Goal: Information Seeking & Learning: Learn about a topic

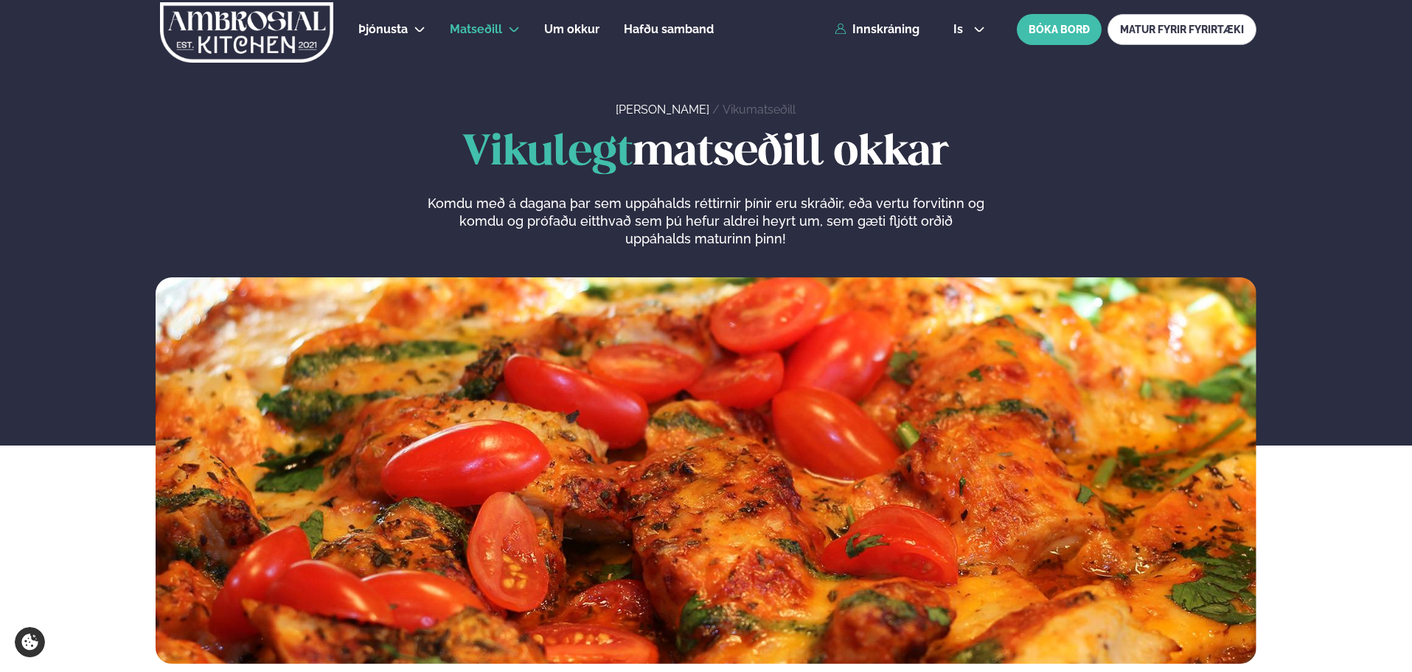
scroll to position [516, 0]
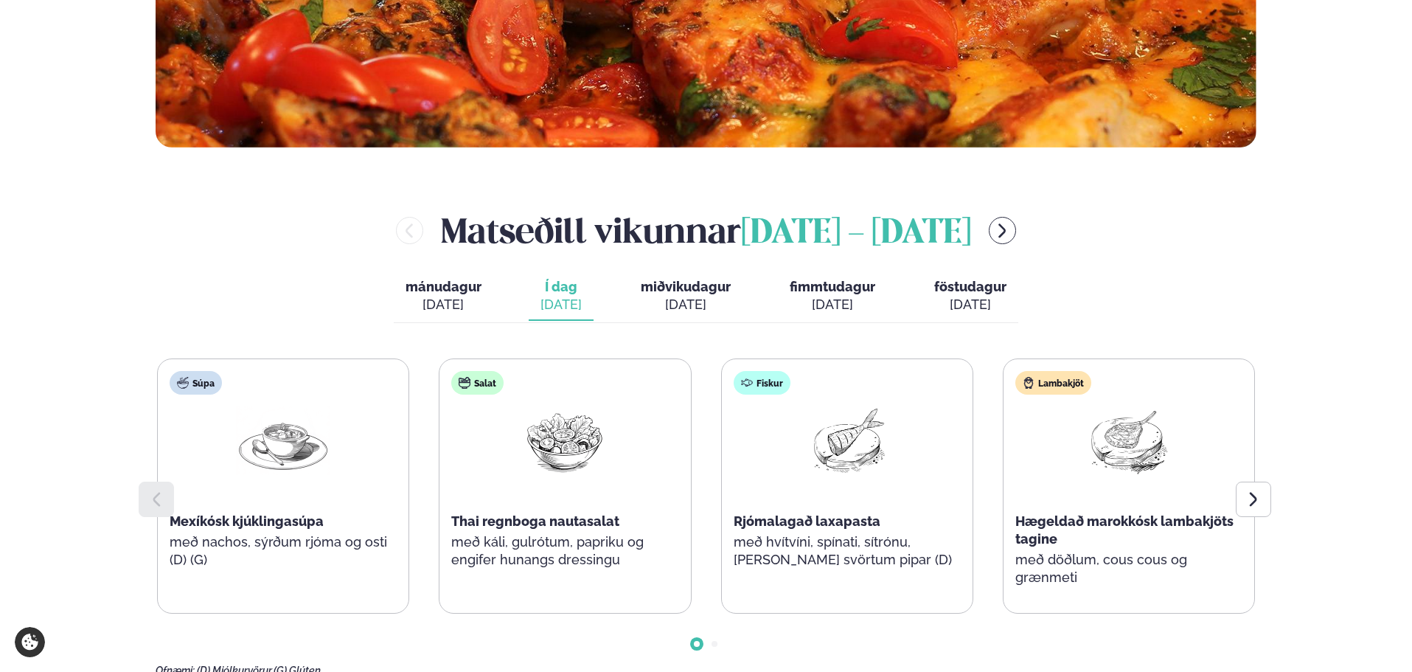
click at [563, 292] on span "Í dag" at bounding box center [561, 287] width 41 height 18
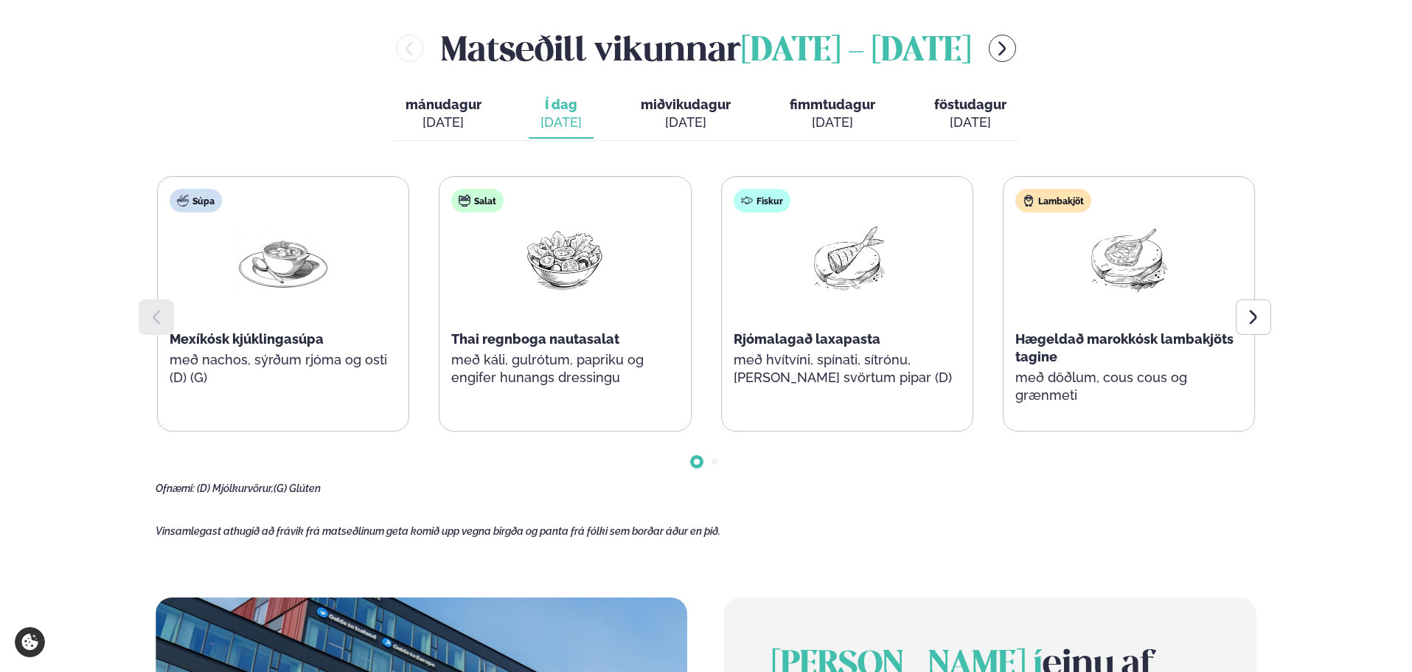
scroll to position [738, 0]
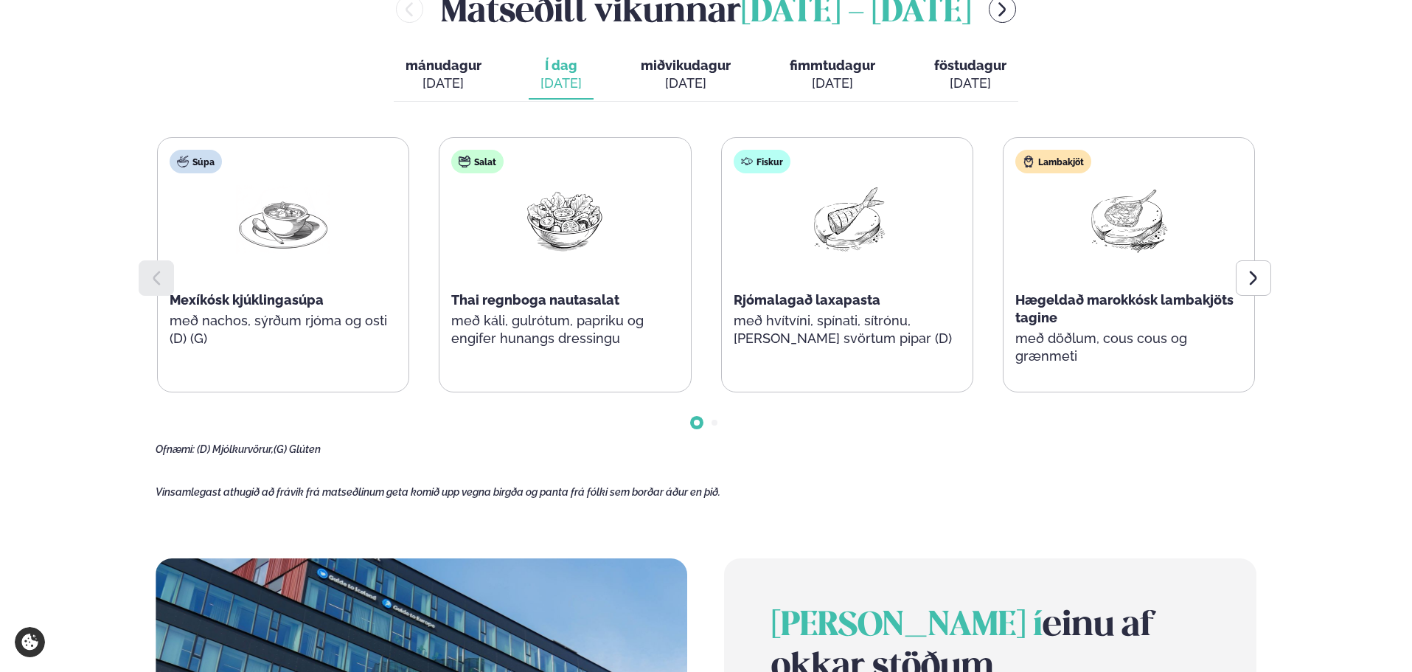
click at [384, 15] on div "[PERSON_NAME] [DATE] - [DATE] [PERSON_NAME]. [DATE] Í dag Í d. [DATE] miðvikuda…" at bounding box center [706, 220] width 1101 height 471
click at [1302, 100] on div "Þjónusta Hádegismatur fyrir fyrirtæki Fyrirtækja veitingar Einkapartý Matseðill…" at bounding box center [706, 428] width 1412 height 2332
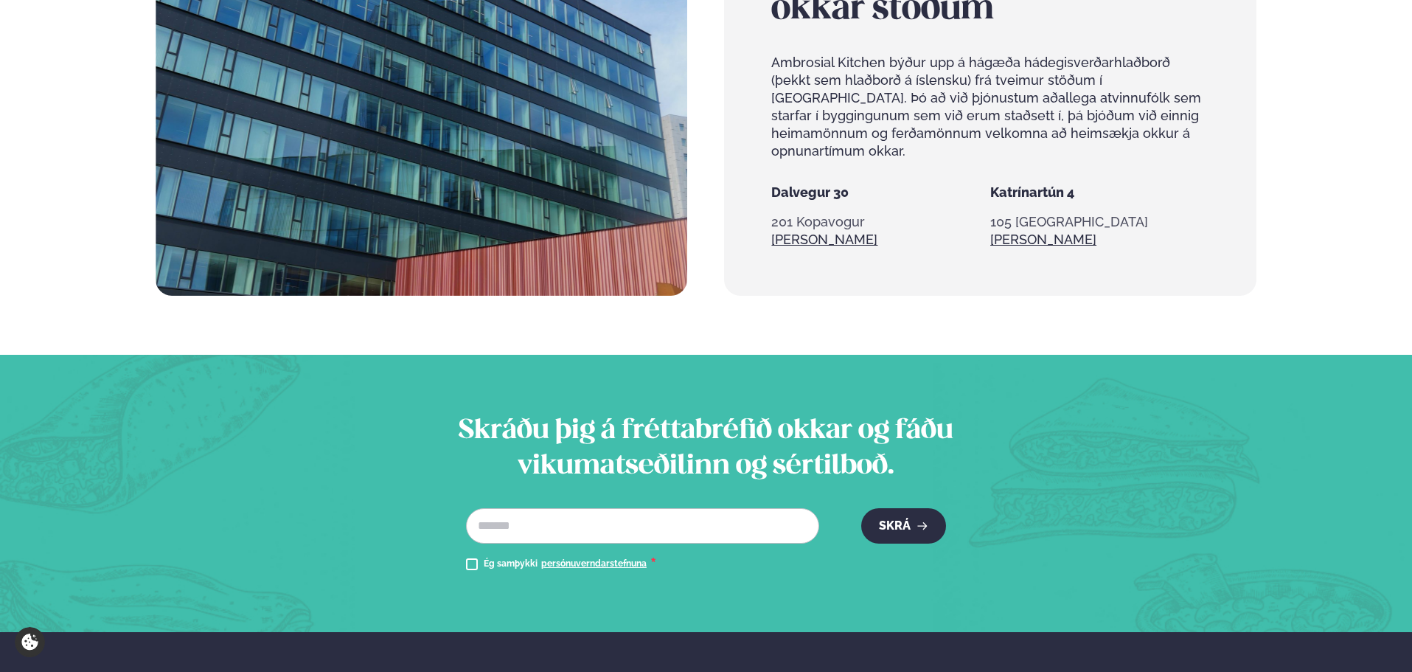
scroll to position [1401, 0]
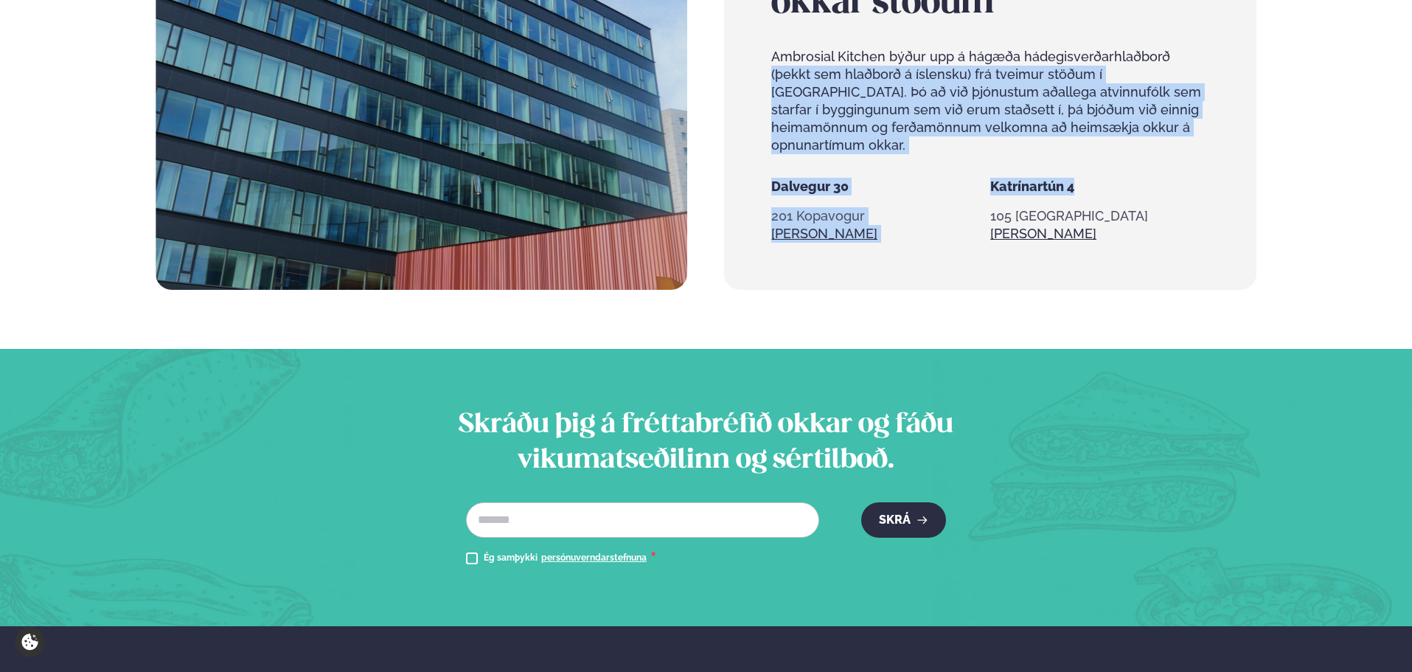
drag, startPoint x: 1168, startPoint y: 32, endPoint x: 1176, endPoint y: 164, distance: 131.5
click at [1176, 164] on div "[PERSON_NAME] í einu af okkar stöðum Ambrosial Kitchen býður upp á hágæða hádeg…" at bounding box center [990, 92] width 532 height 395
click at [1160, 112] on p "Ambrosial Kitchen býður upp á hágæða hádegisverðarhlaðborð (þekkt sem hlaðborð …" at bounding box center [989, 101] width 437 height 106
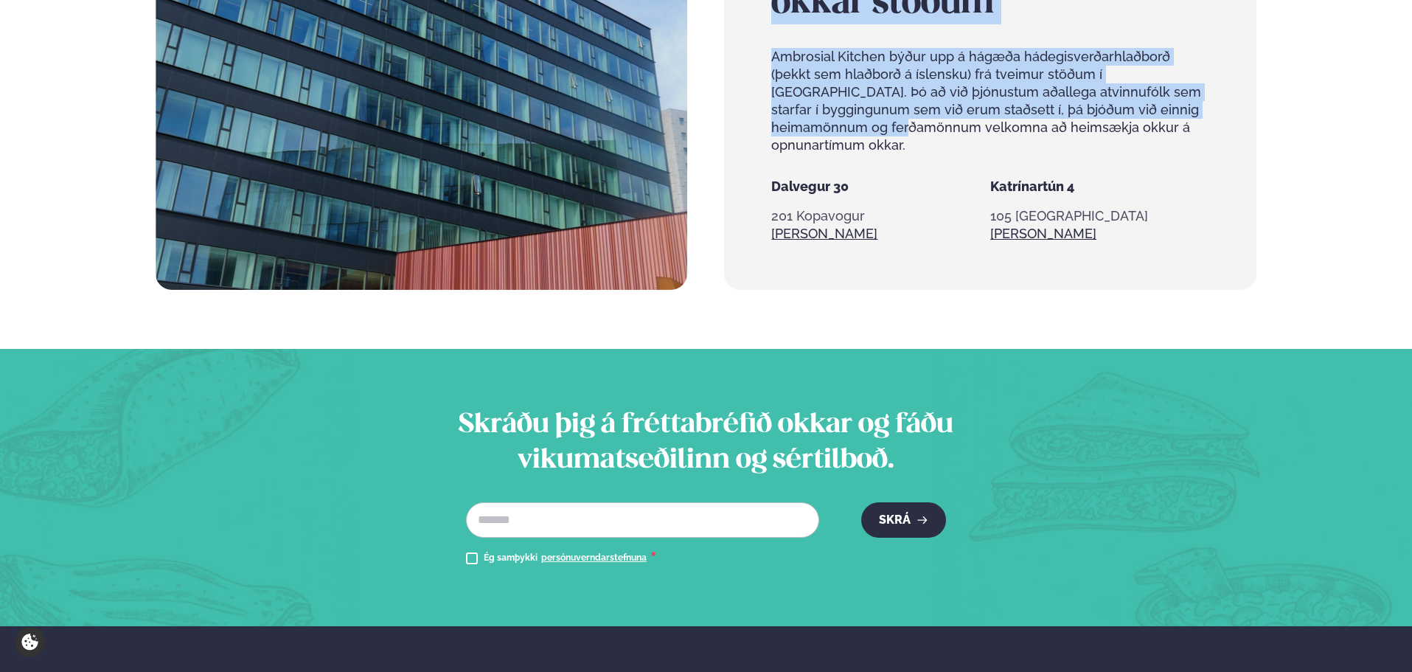
drag, startPoint x: 1153, startPoint y: 117, endPoint x: 757, endPoint y: 74, distance: 397.6
click at [757, 74] on div "[PERSON_NAME] í einu af okkar stöðum Ambrosial Kitchen býður upp á hágæða hádeg…" at bounding box center [990, 92] width 532 height 395
click at [772, 48] on p "Ambrosial Kitchen býður upp á hágæða hádegisverðarhlaðborð (þekkt sem hlaðborð …" at bounding box center [989, 101] width 437 height 106
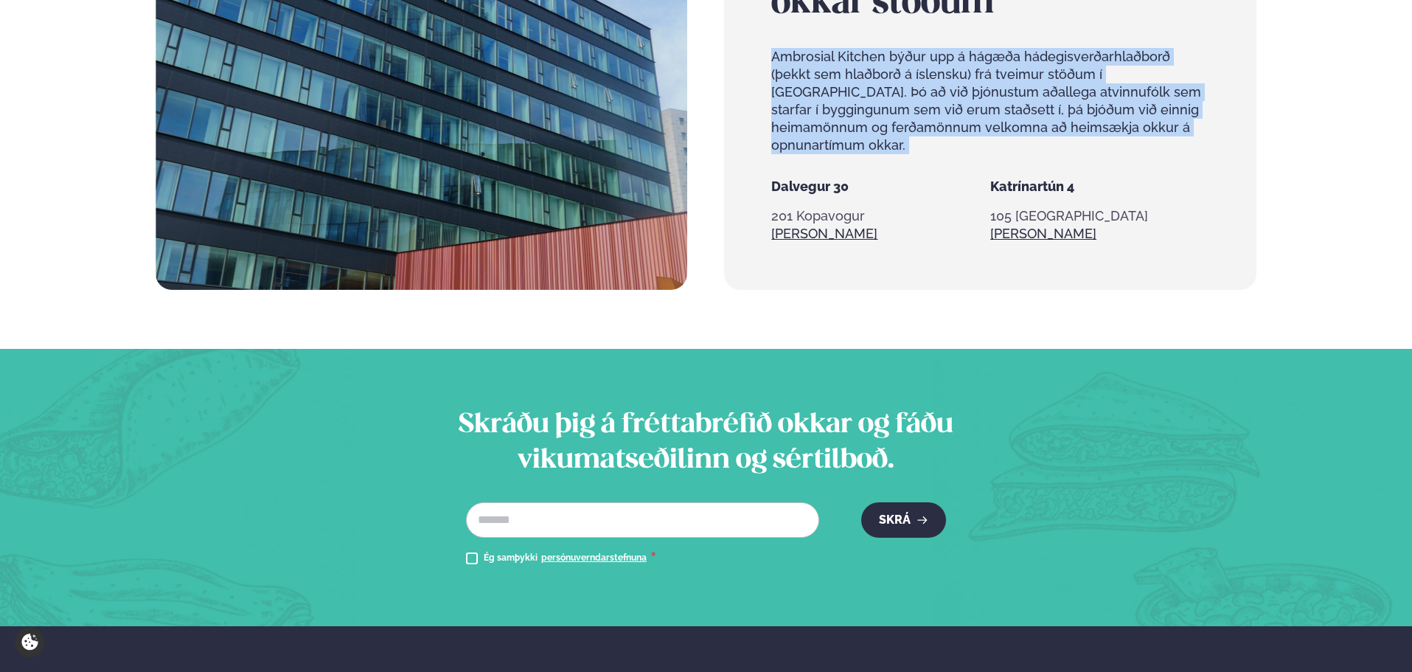
drag, startPoint x: 772, startPoint y: 48, endPoint x: 1190, endPoint y: 125, distance: 425.3
click at [1190, 125] on p "Ambrosial Kitchen býður upp á hágæða hádegisverðarhlaðborð (þekkt sem hlaðborð …" at bounding box center [989, 101] width 437 height 106
drag, startPoint x: 1190, startPoint y: 125, endPoint x: 795, endPoint y: 82, distance: 397.7
click at [795, 82] on p "Ambrosial Kitchen býður upp á hágæða hádegisverðarhlaðborð (þekkt sem hlaðborð …" at bounding box center [989, 101] width 437 height 106
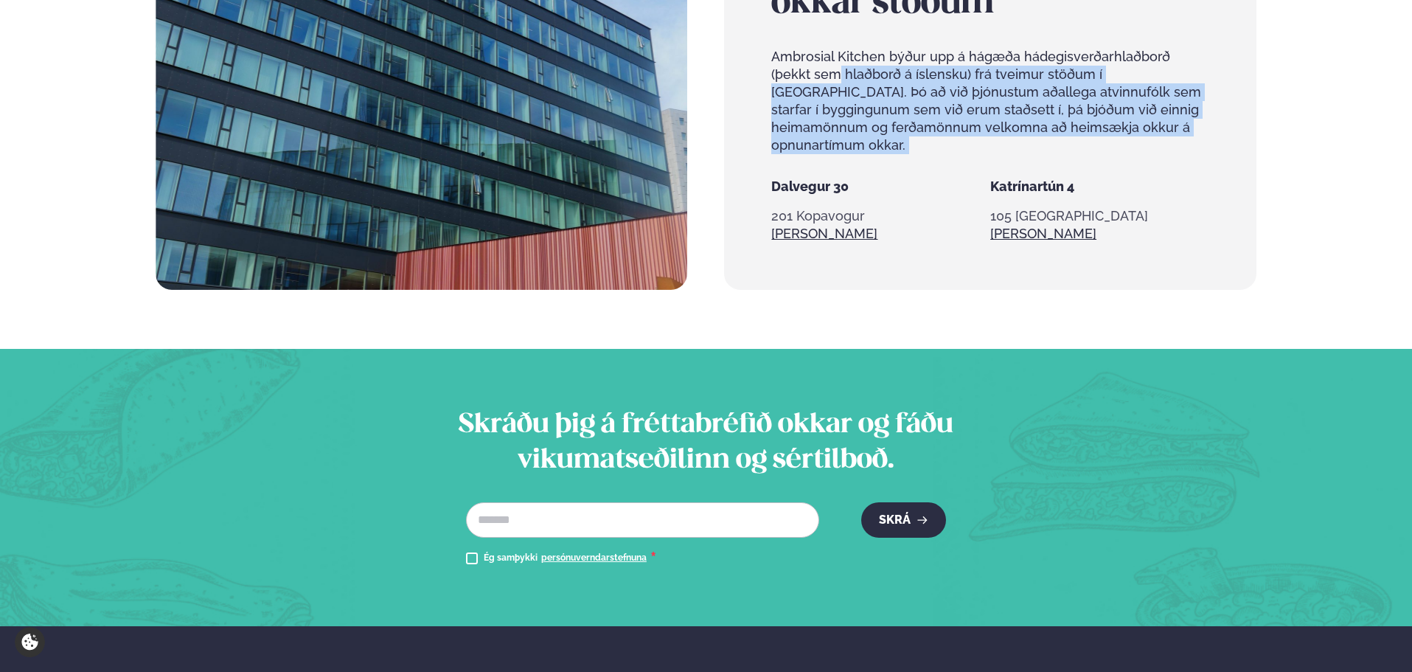
click at [795, 82] on p "Ambrosial Kitchen býður upp á hágæða hádegisverðarhlaðborð (þekkt sem hlaðborð …" at bounding box center [989, 101] width 437 height 106
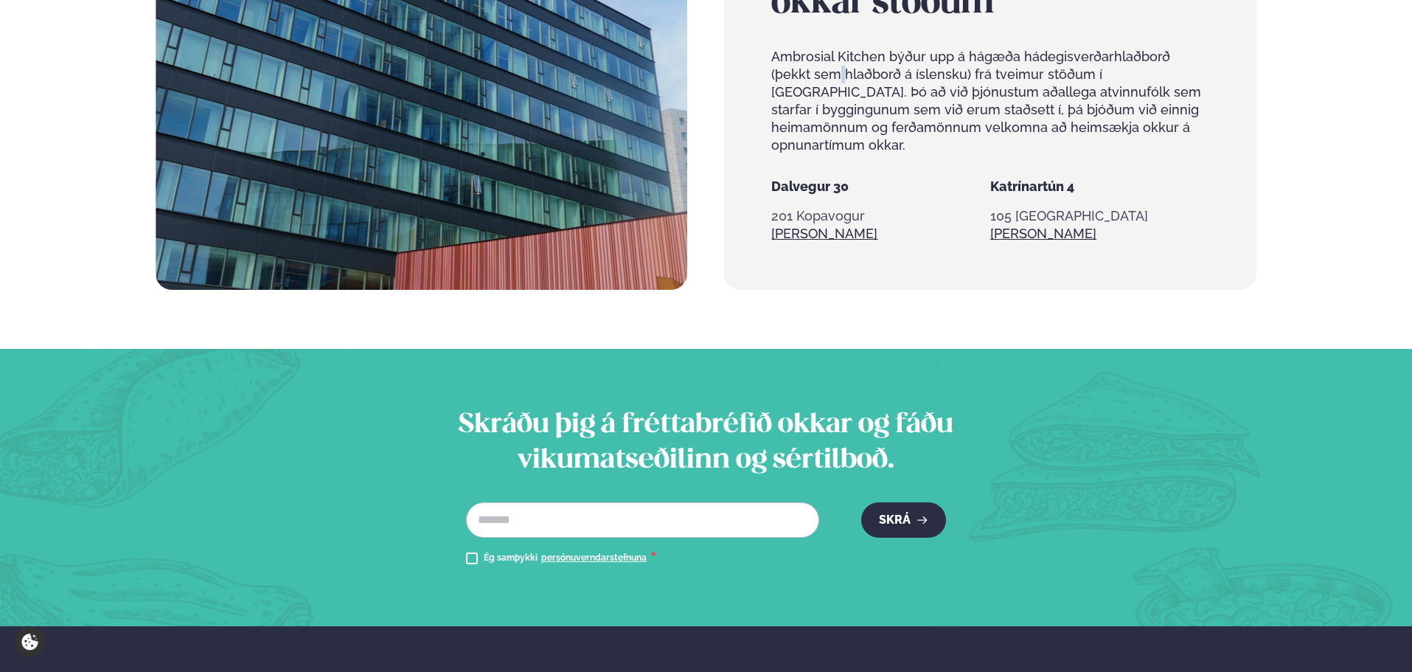
click at [795, 82] on p "Ambrosial Kitchen býður upp á hágæða hádegisverðarhlaðborð (þekkt sem hlaðborð …" at bounding box center [989, 101] width 437 height 106
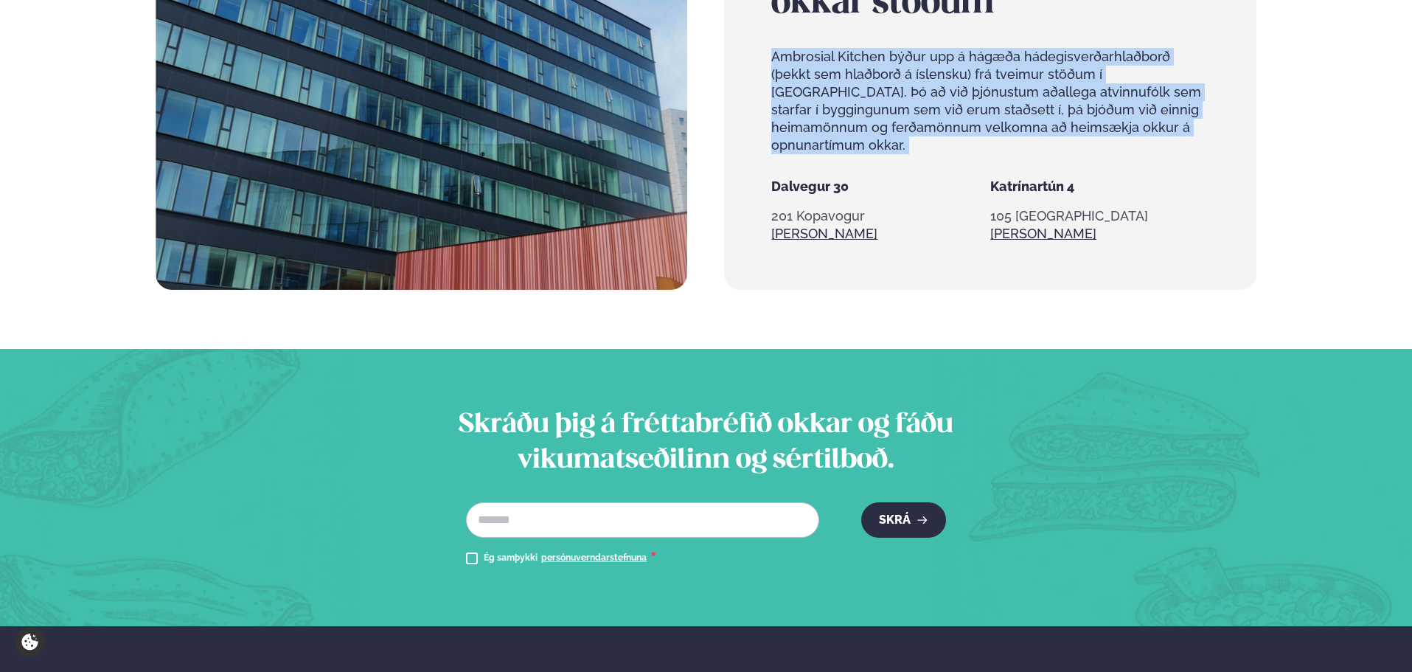
click at [795, 82] on p "Ambrosial Kitchen býður upp á hágæða hádegisverðarhlaðborð (þekkt sem hlaðborð …" at bounding box center [989, 101] width 437 height 106
click at [978, 84] on p "Ambrosial Kitchen býður upp á hágæða hádegisverðarhlaðborð (þekkt sem hlaðborð …" at bounding box center [989, 101] width 437 height 106
